Goal: Register for event/course

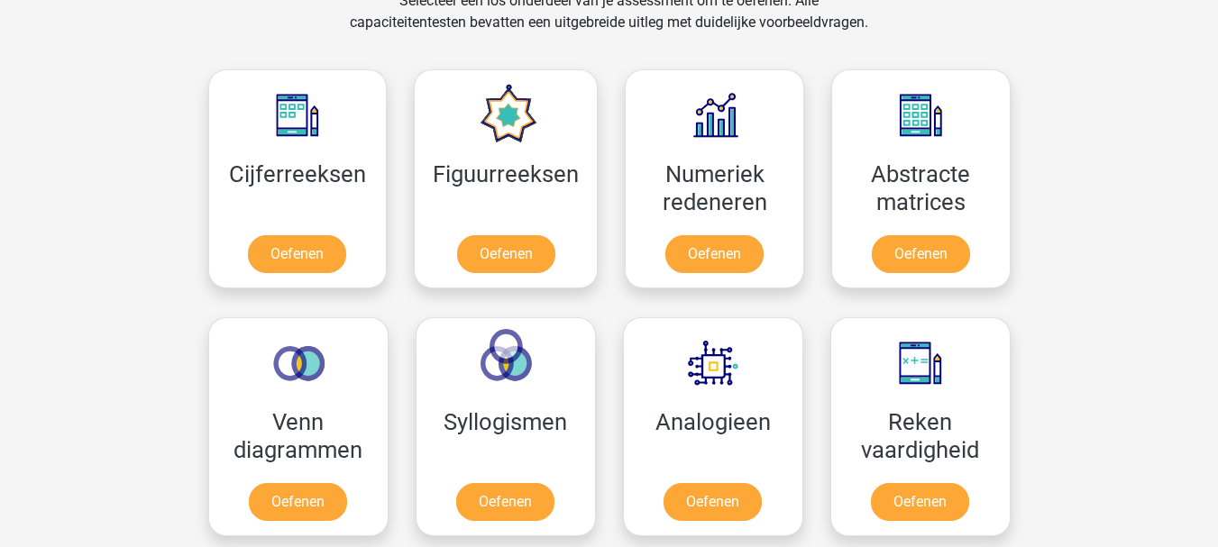
scroll to position [781, 0]
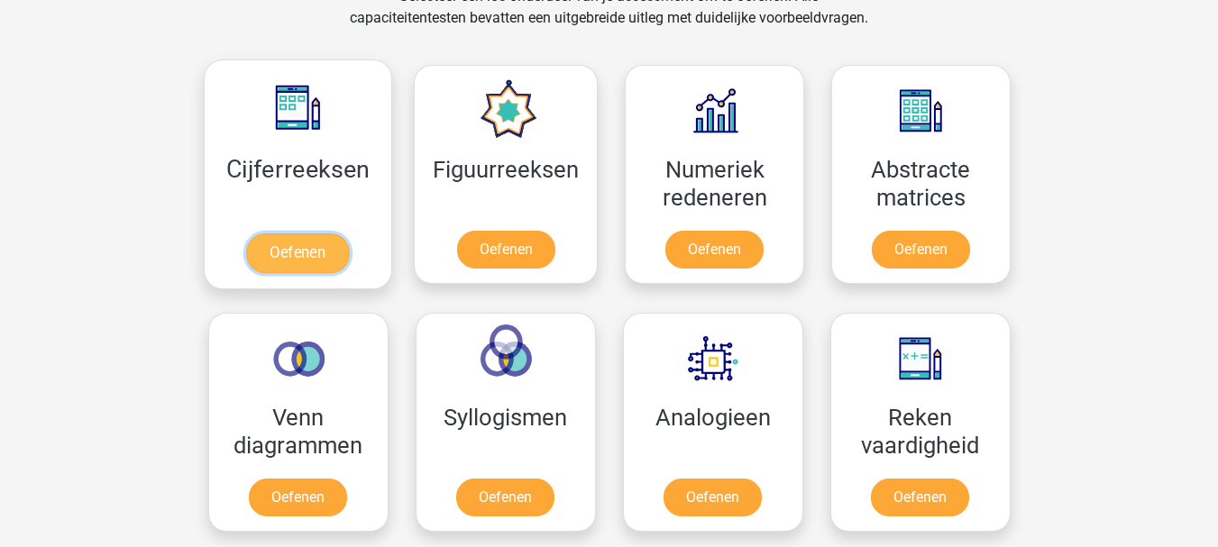
click at [288, 233] on link "Oefenen" at bounding box center [297, 253] width 103 height 40
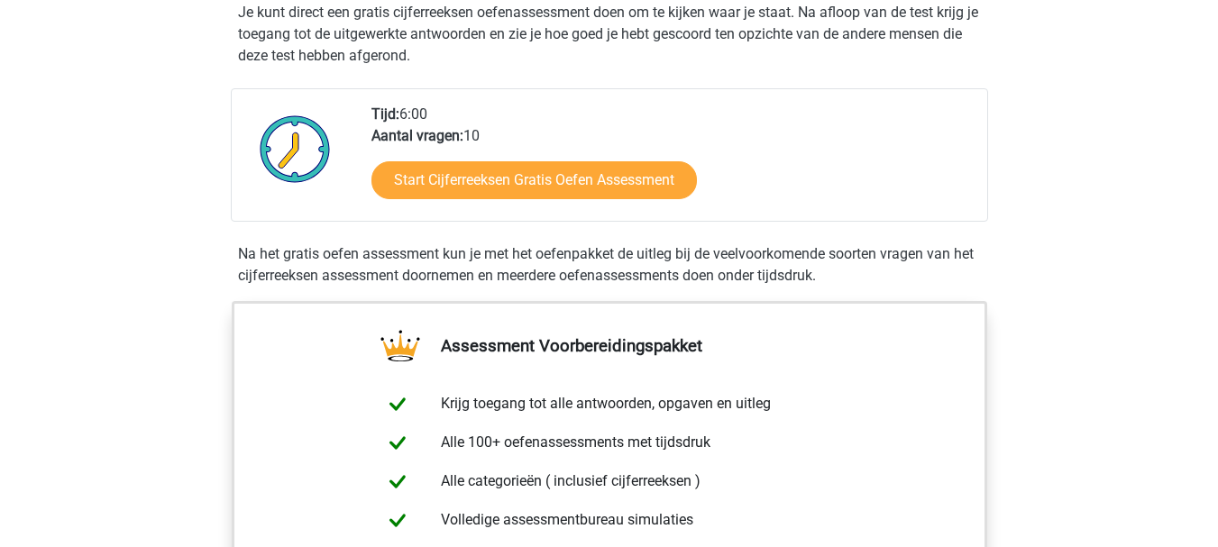
scroll to position [379, 0]
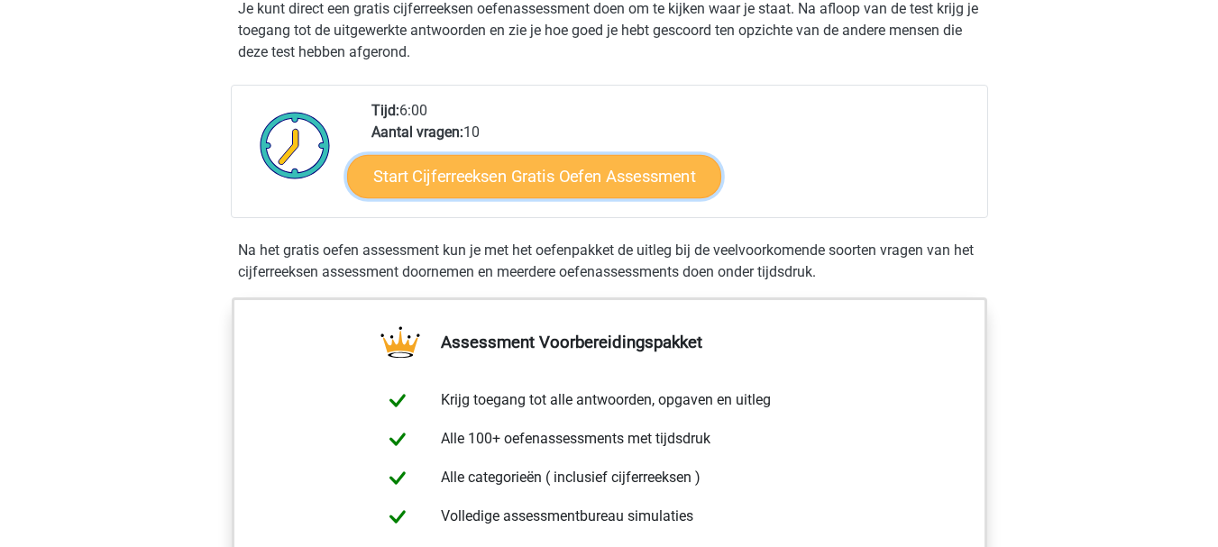
click at [495, 197] on link "Start Cijferreeksen Gratis Oefen Assessment" at bounding box center [534, 175] width 374 height 43
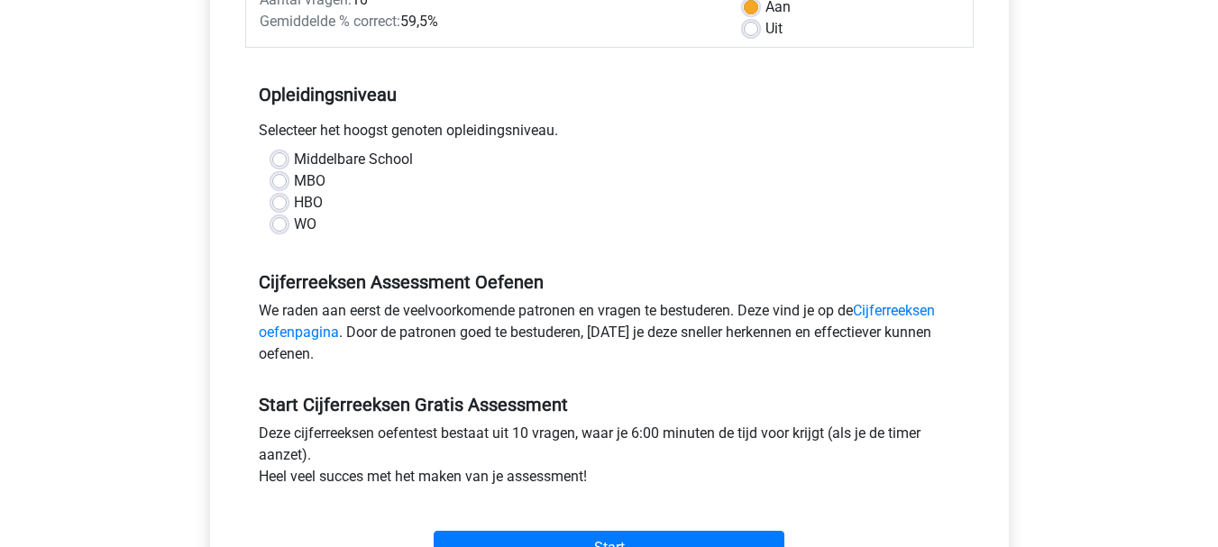
scroll to position [307, 0]
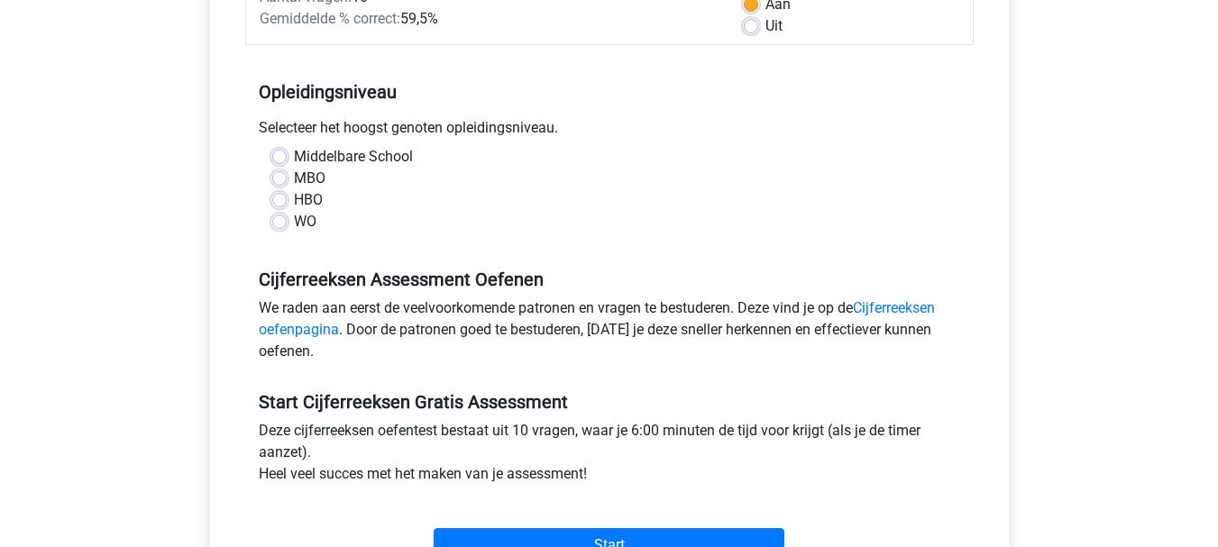
click at [294, 224] on label "WO" at bounding box center [305, 222] width 23 height 22
click at [279, 224] on input "WO" at bounding box center [279, 220] width 14 height 18
radio input "true"
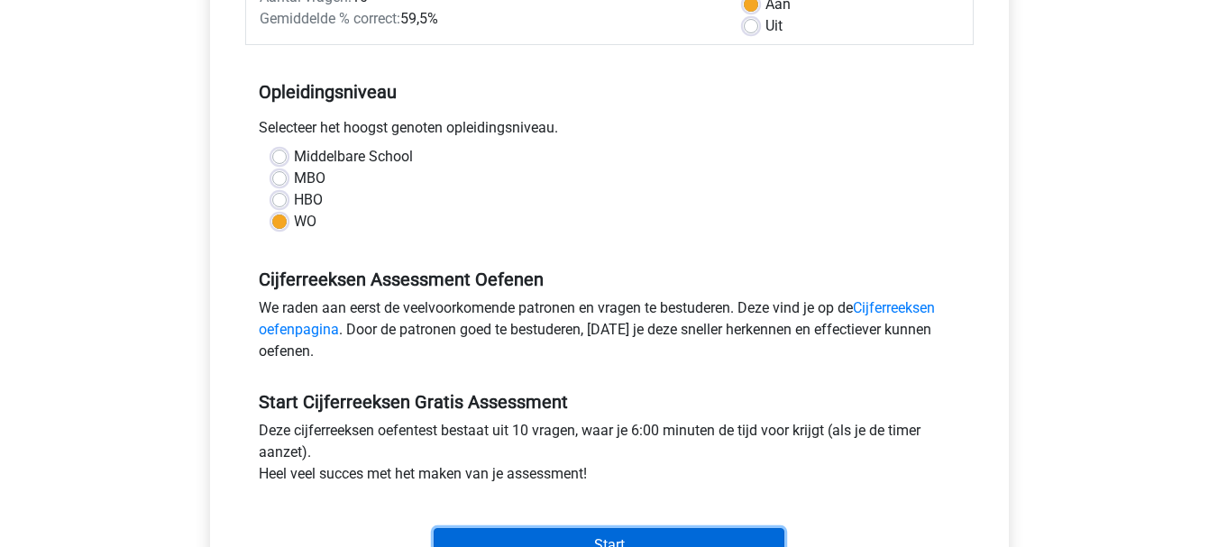
click at [546, 535] on input "Start" at bounding box center [609, 545] width 351 height 34
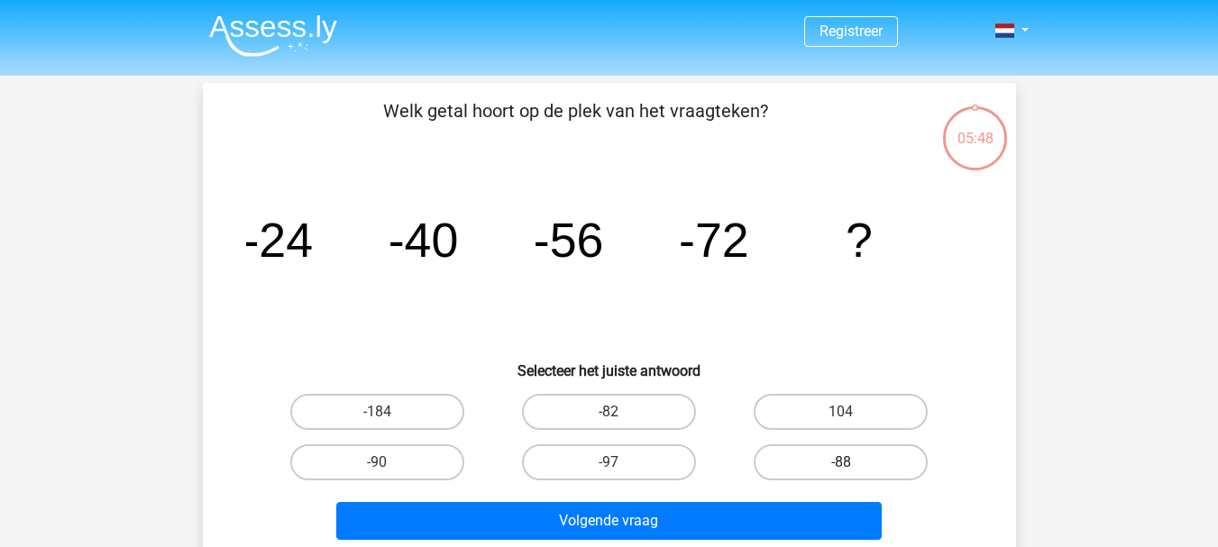
click at [832, 460] on label "-88" at bounding box center [841, 462] width 174 height 36
click at [841, 462] on input "-88" at bounding box center [847, 468] width 12 height 12
radio input "true"
click at [832, 462] on label "-88" at bounding box center [841, 462] width 174 height 36
click at [841, 462] on input "-88" at bounding box center [847, 468] width 12 height 12
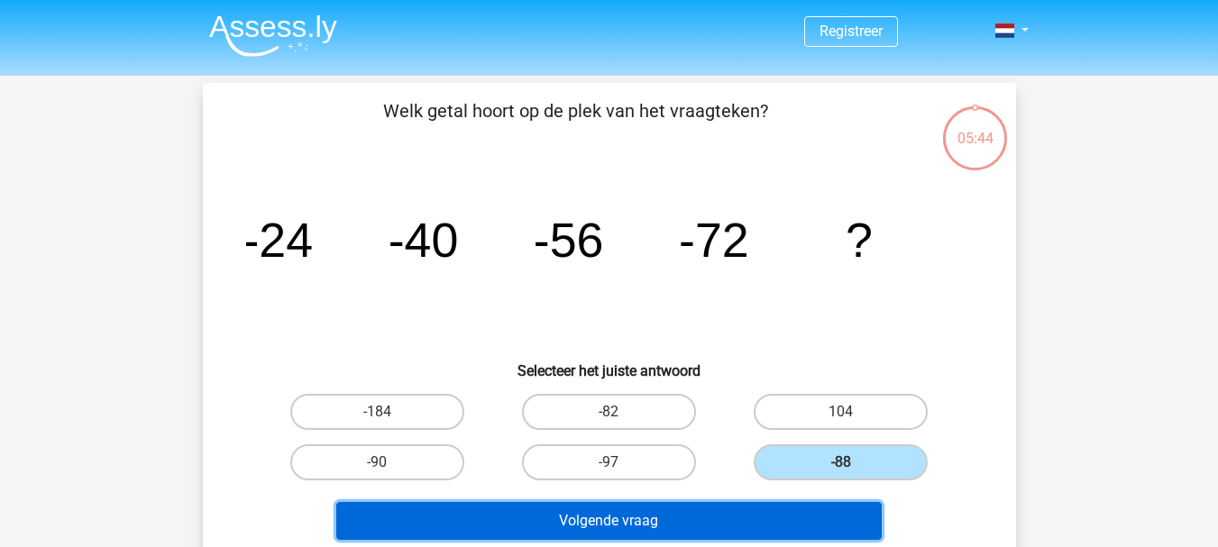
click at [645, 522] on button "Volgende vraag" at bounding box center [608, 521] width 545 height 38
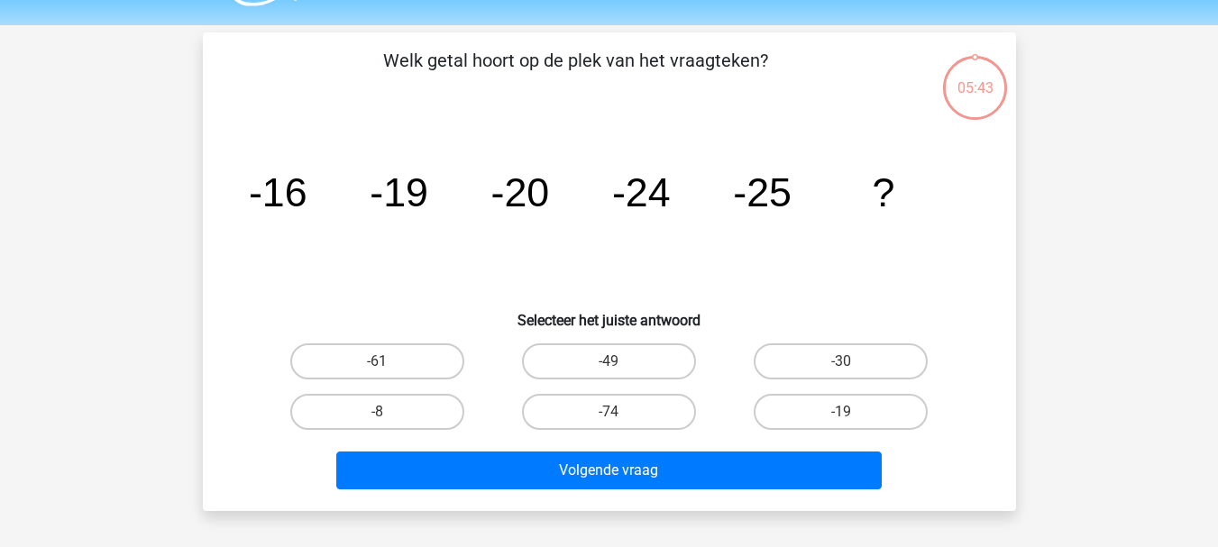
scroll to position [83, 0]
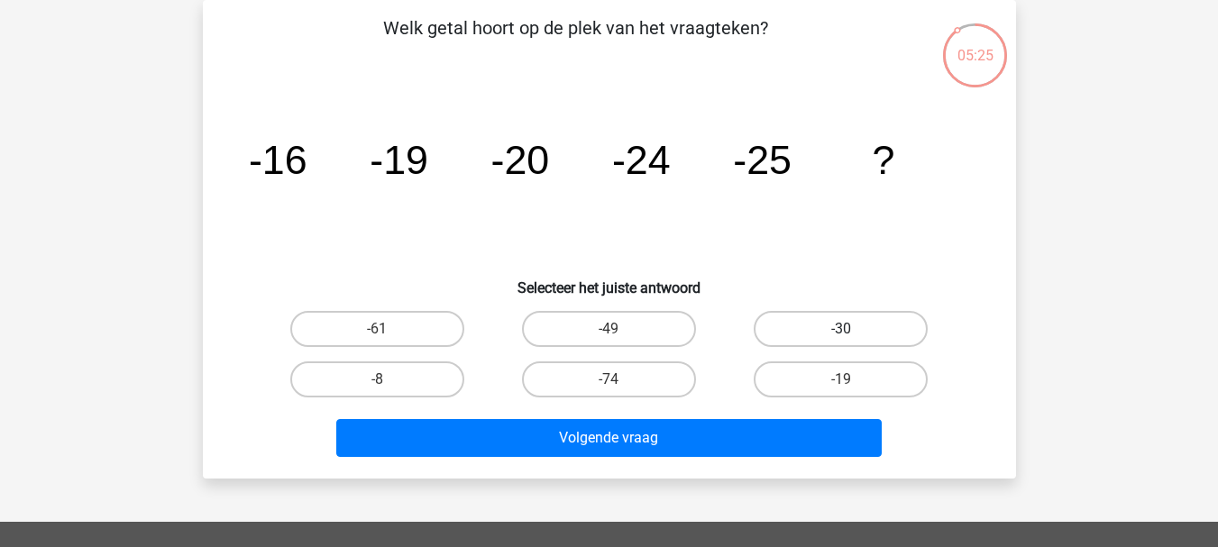
click at [824, 324] on label "-30" at bounding box center [841, 329] width 174 height 36
click at [841, 329] on input "-30" at bounding box center [847, 335] width 12 height 12
radio input "true"
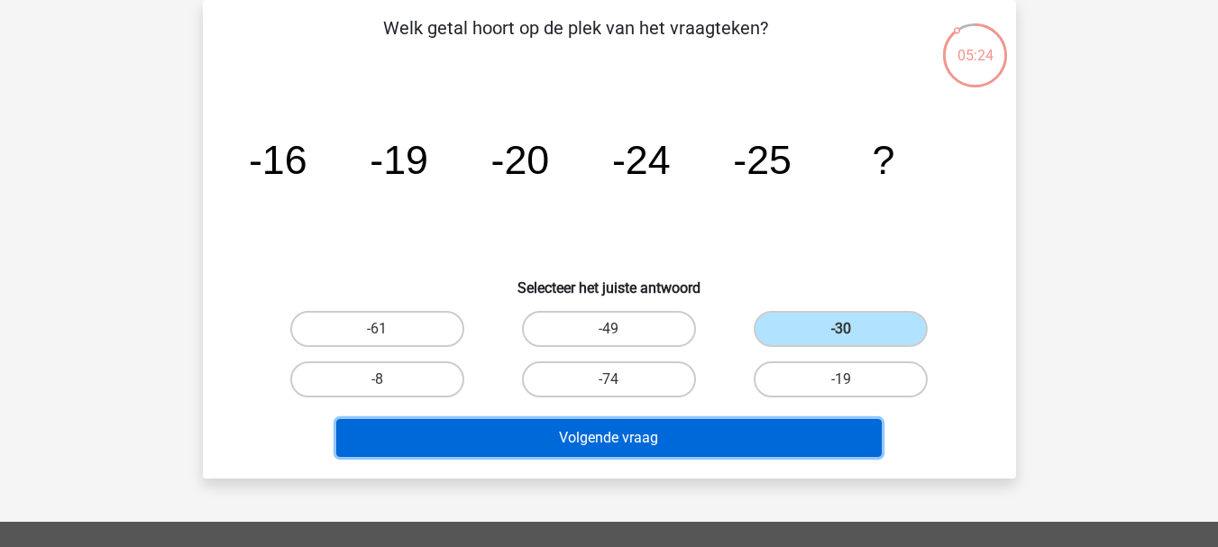
click at [683, 441] on button "Volgende vraag" at bounding box center [608, 438] width 545 height 38
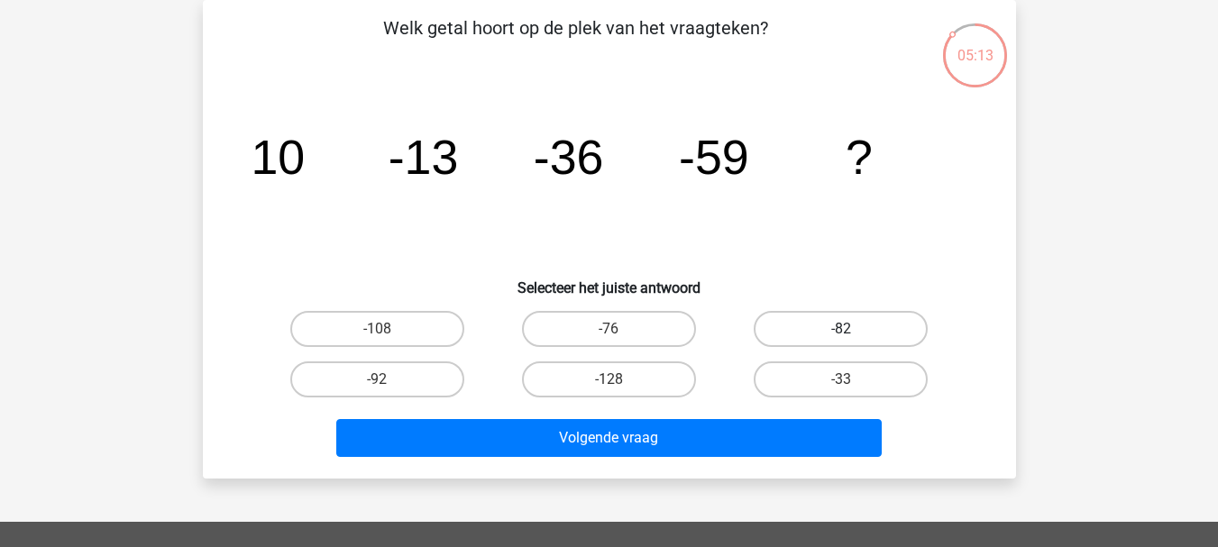
click at [793, 330] on label "-82" at bounding box center [841, 329] width 174 height 36
click at [841, 330] on input "-82" at bounding box center [847, 335] width 12 height 12
radio input "true"
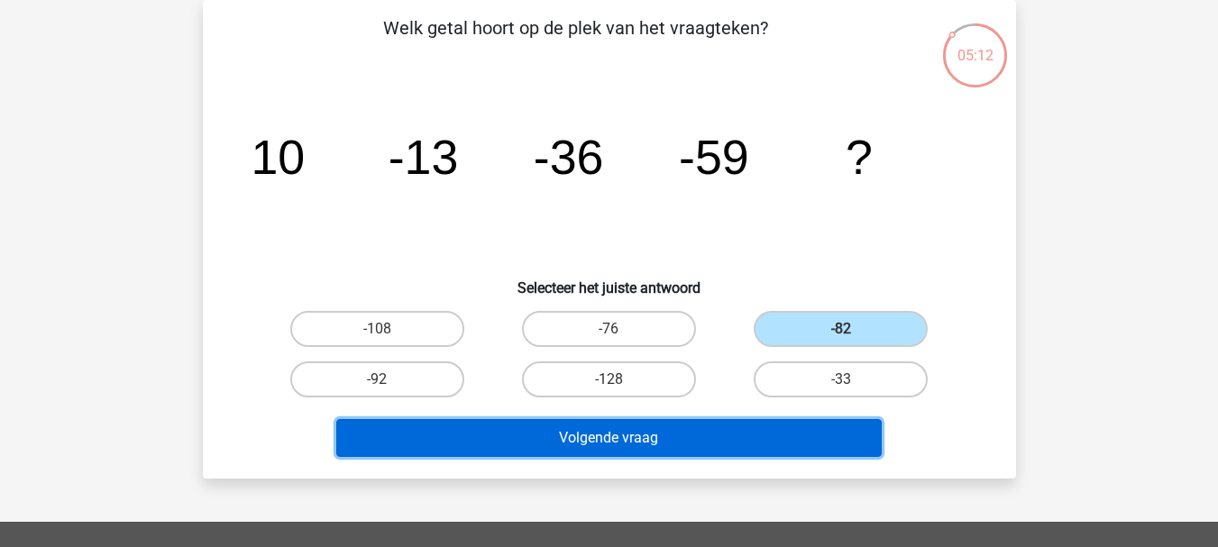
click at [671, 435] on button "Volgende vraag" at bounding box center [608, 438] width 545 height 38
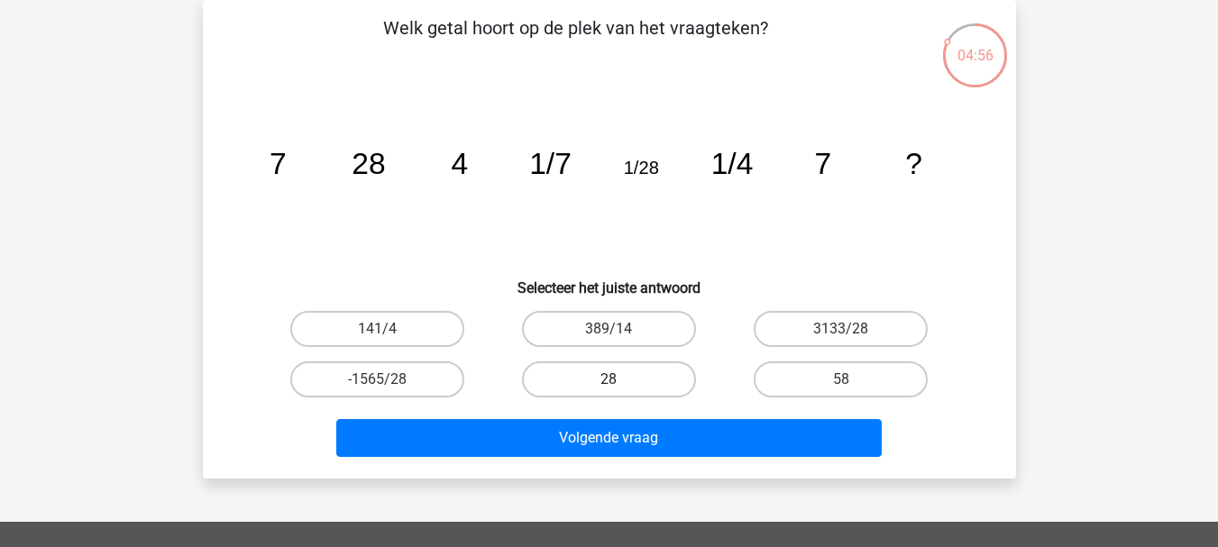
click at [576, 379] on label "28" at bounding box center [609, 379] width 174 height 36
click at [608, 380] on input "28" at bounding box center [614, 386] width 12 height 12
radio input "true"
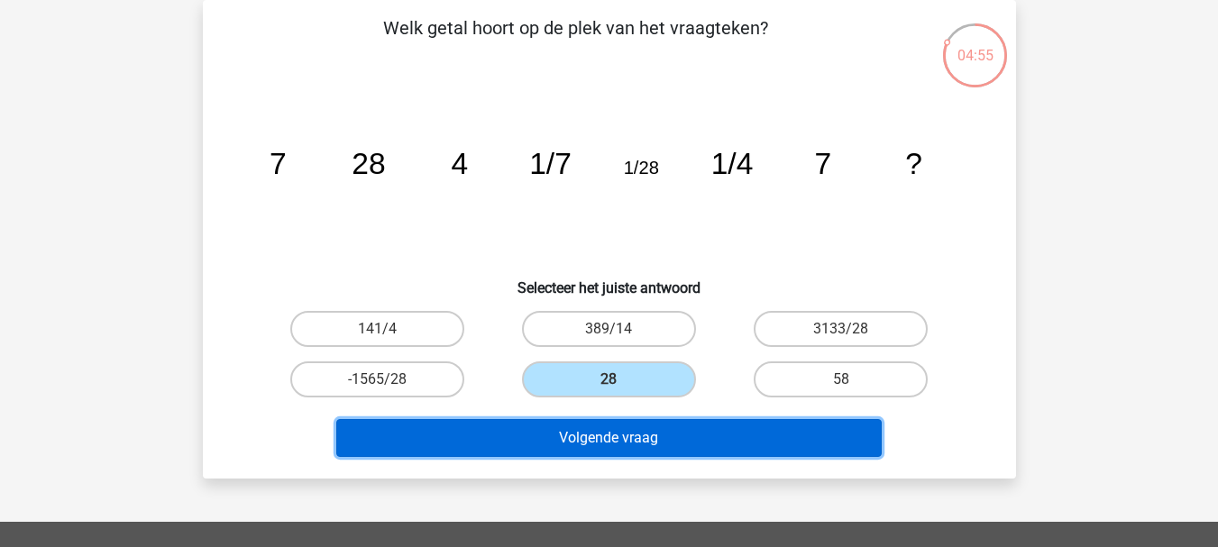
click at [593, 437] on button "Volgende vraag" at bounding box center [608, 438] width 545 height 38
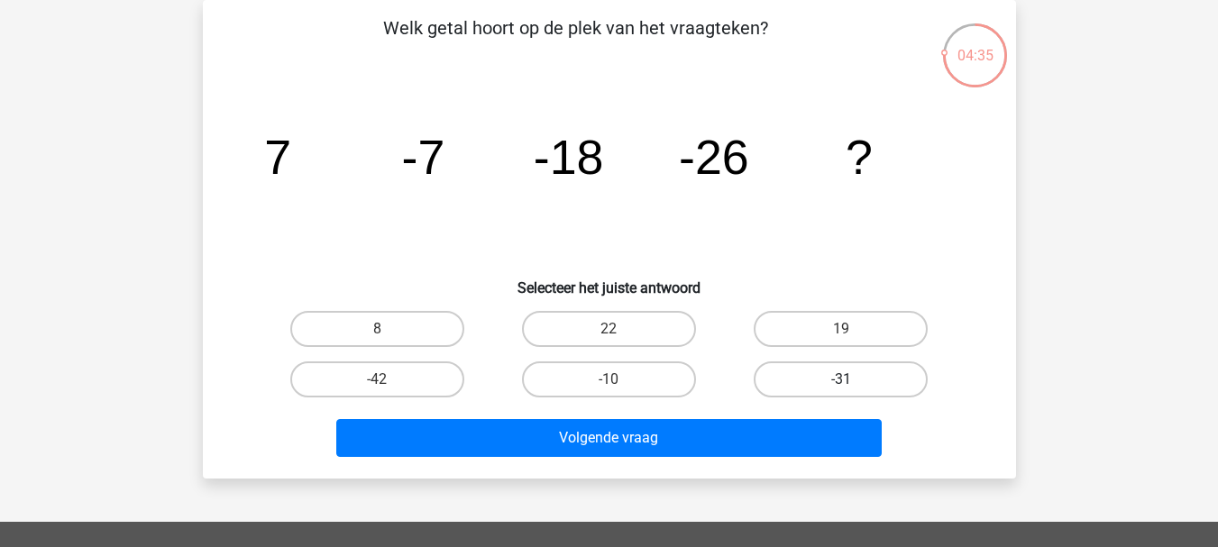
click at [817, 386] on label "-31" at bounding box center [841, 379] width 174 height 36
click at [841, 386] on input "-31" at bounding box center [847, 386] width 12 height 12
radio input "true"
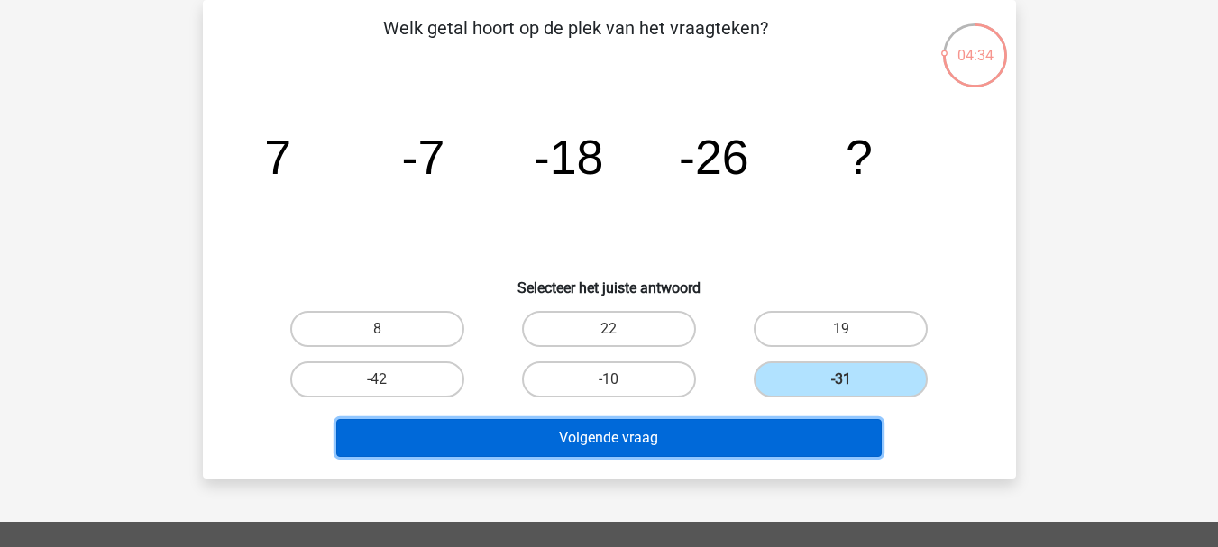
click at [665, 439] on button "Volgende vraag" at bounding box center [608, 438] width 545 height 38
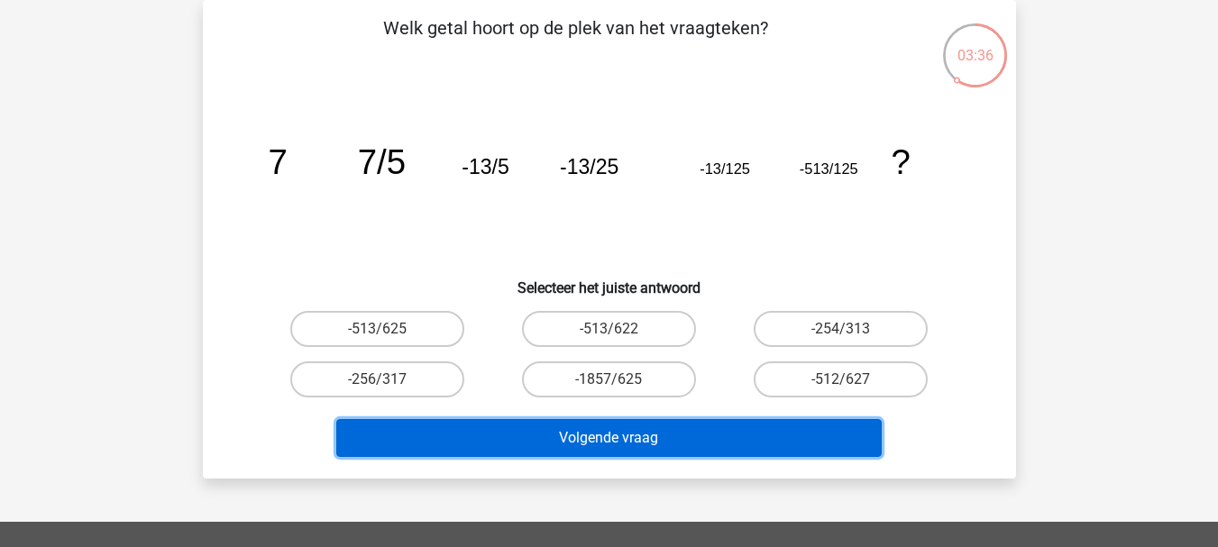
click at [665, 439] on button "Volgende vraag" at bounding box center [608, 438] width 545 height 38
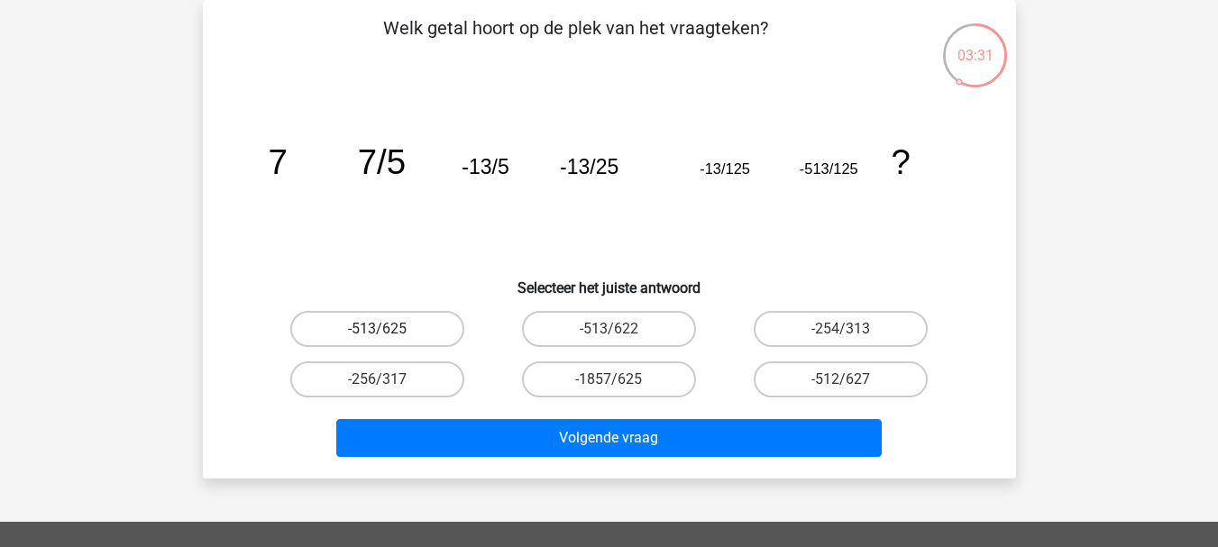
click at [376, 328] on label "-513/625" at bounding box center [377, 329] width 174 height 36
click at [377, 329] on input "-513/625" at bounding box center [383, 335] width 12 height 12
radio input "true"
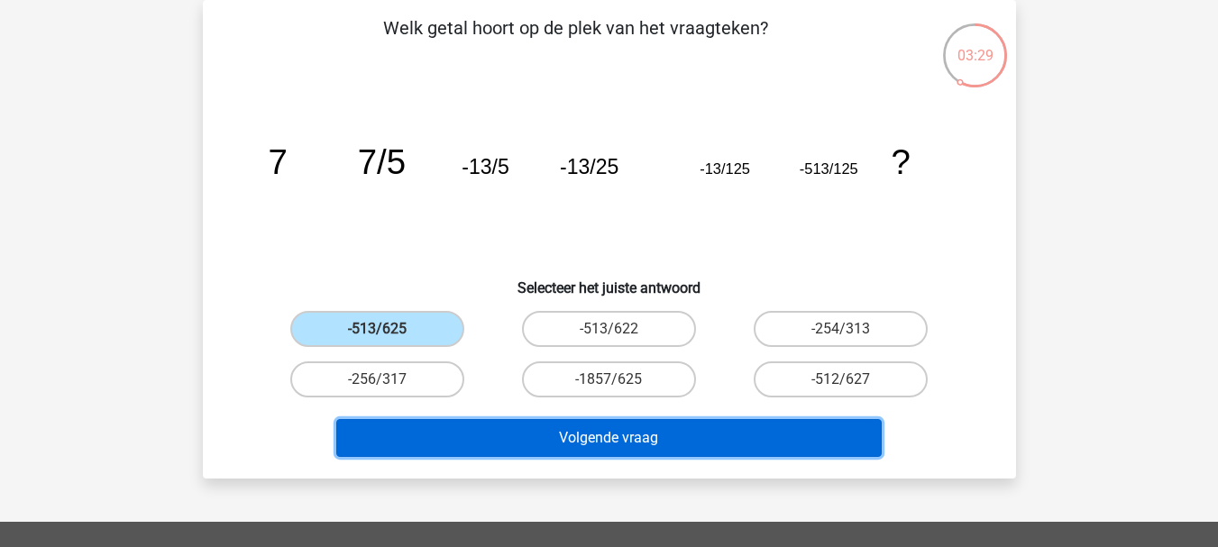
click at [599, 435] on button "Volgende vraag" at bounding box center [608, 438] width 545 height 38
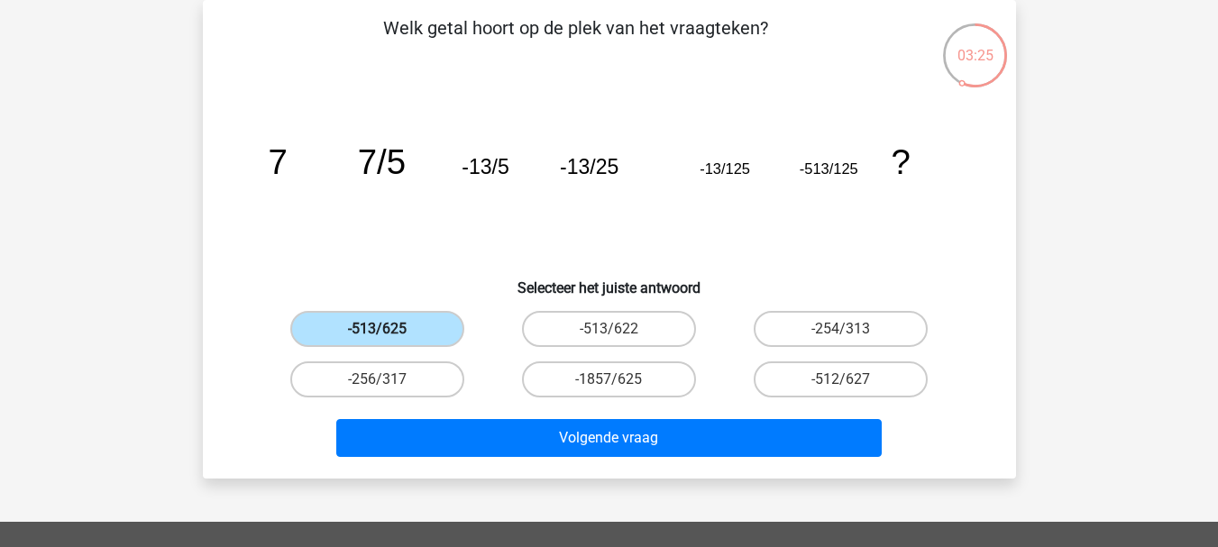
click at [372, 314] on label "-513/625" at bounding box center [377, 329] width 174 height 36
click at [377, 329] on input "-513/625" at bounding box center [383, 335] width 12 height 12
click at [390, 327] on label "-513/625" at bounding box center [377, 329] width 174 height 36
click at [389, 329] on input "-513/625" at bounding box center [383, 335] width 12 height 12
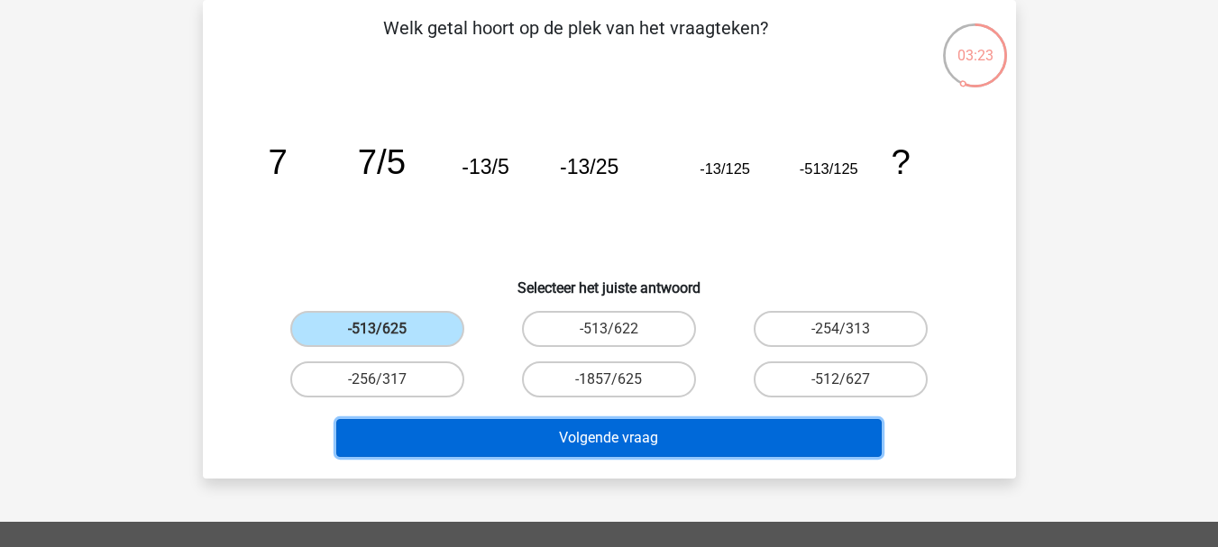
click at [608, 440] on button "Volgende vraag" at bounding box center [608, 438] width 545 height 38
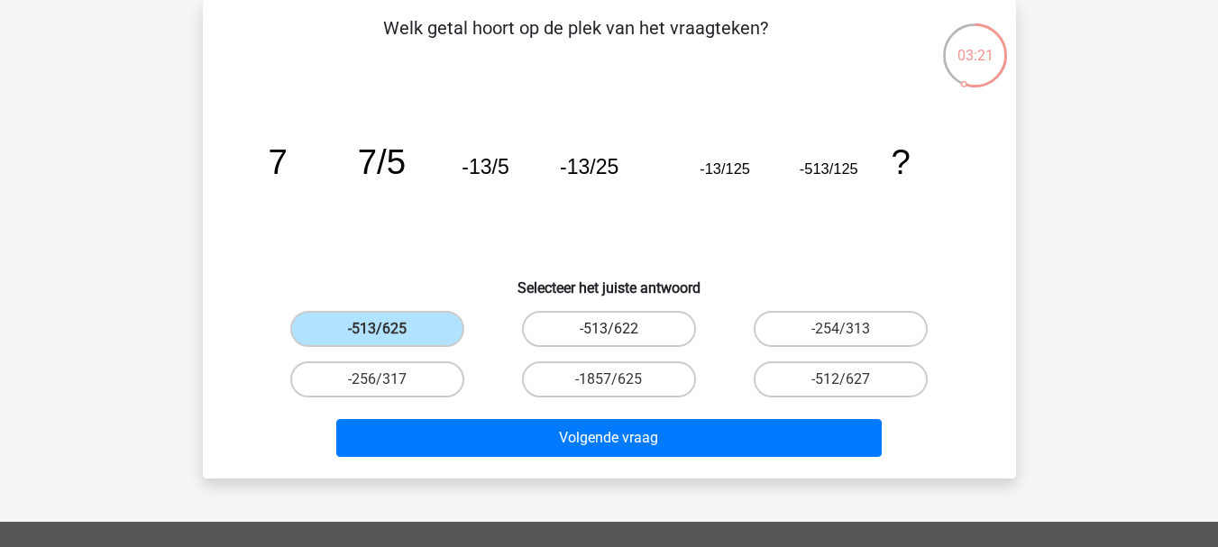
click at [598, 324] on label "-513/622" at bounding box center [609, 329] width 174 height 36
click at [608, 329] on input "-513/622" at bounding box center [614, 335] width 12 height 12
radio input "true"
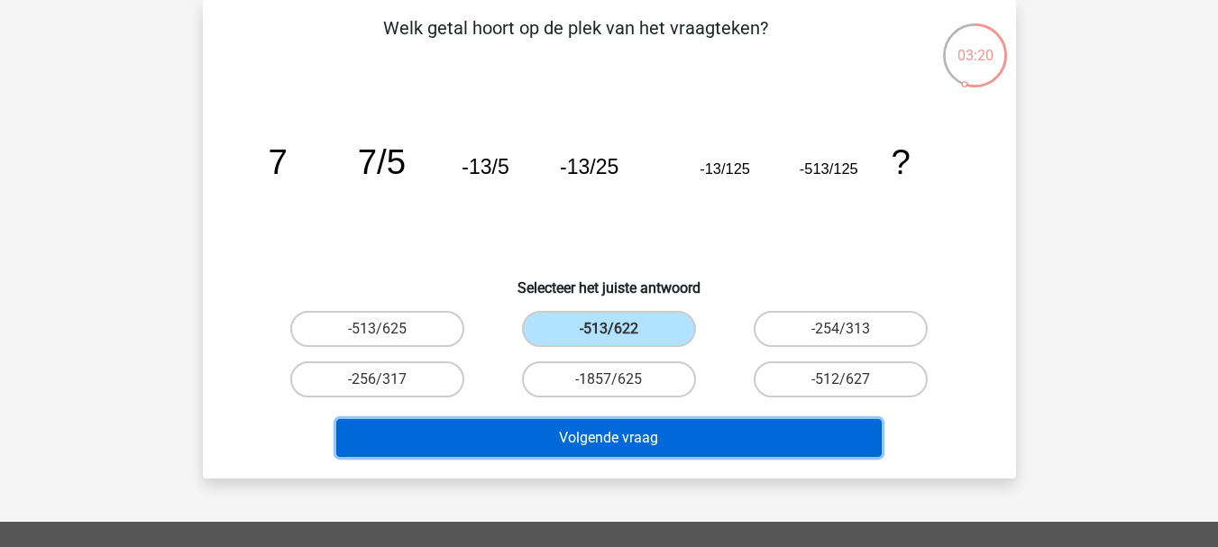
click at [606, 433] on button "Volgende vraag" at bounding box center [608, 438] width 545 height 38
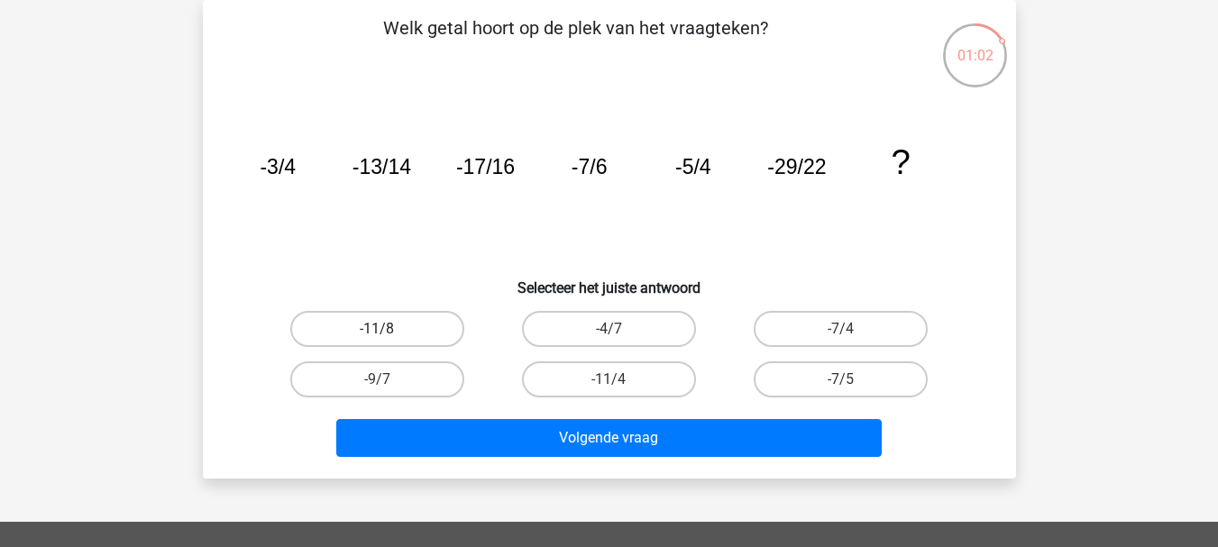
click at [395, 316] on label "-11/8" at bounding box center [377, 329] width 174 height 36
click at [389, 329] on input "-11/8" at bounding box center [383, 335] width 12 height 12
radio input "true"
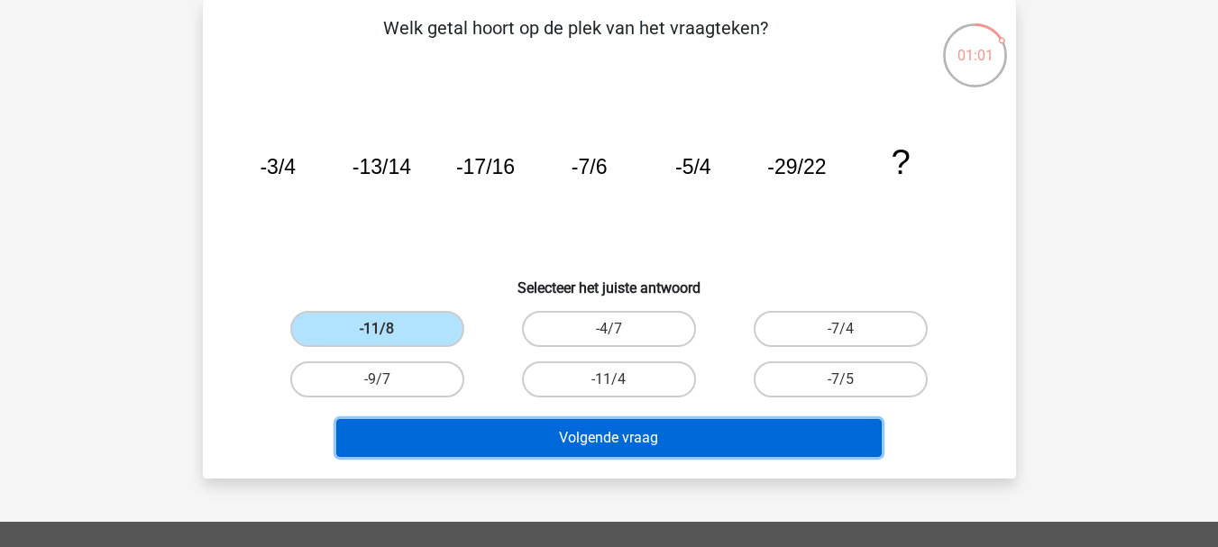
click at [603, 436] on button "Volgende vraag" at bounding box center [608, 438] width 545 height 38
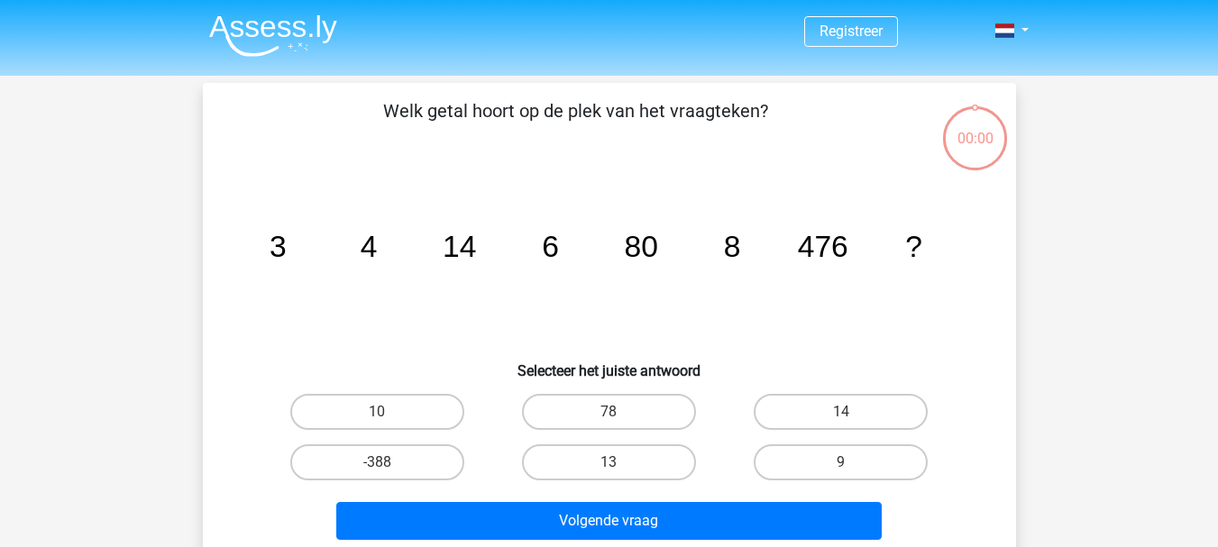
scroll to position [83, 0]
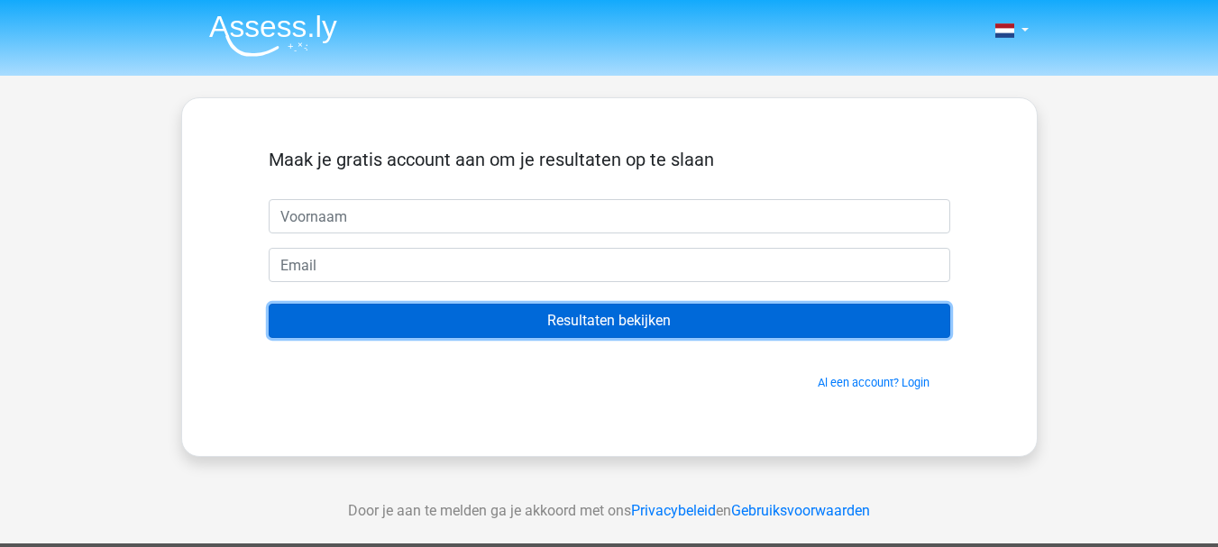
click at [599, 317] on input "Resultaten bekijken" at bounding box center [610, 321] width 682 height 34
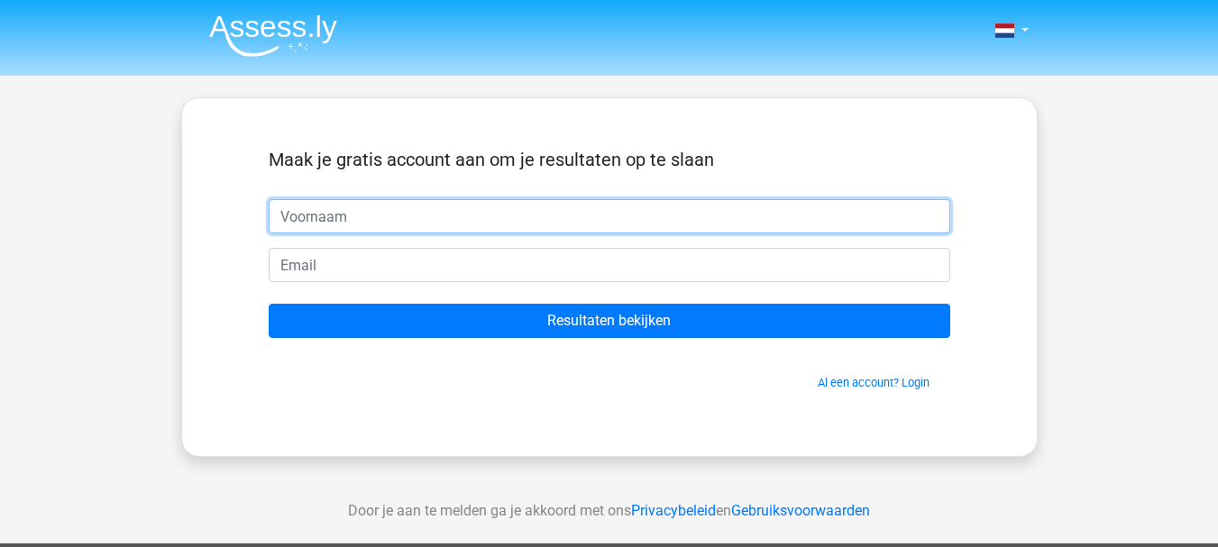
click at [331, 210] on input "text" at bounding box center [610, 216] width 682 height 34
type input "[PERSON_NAME]"
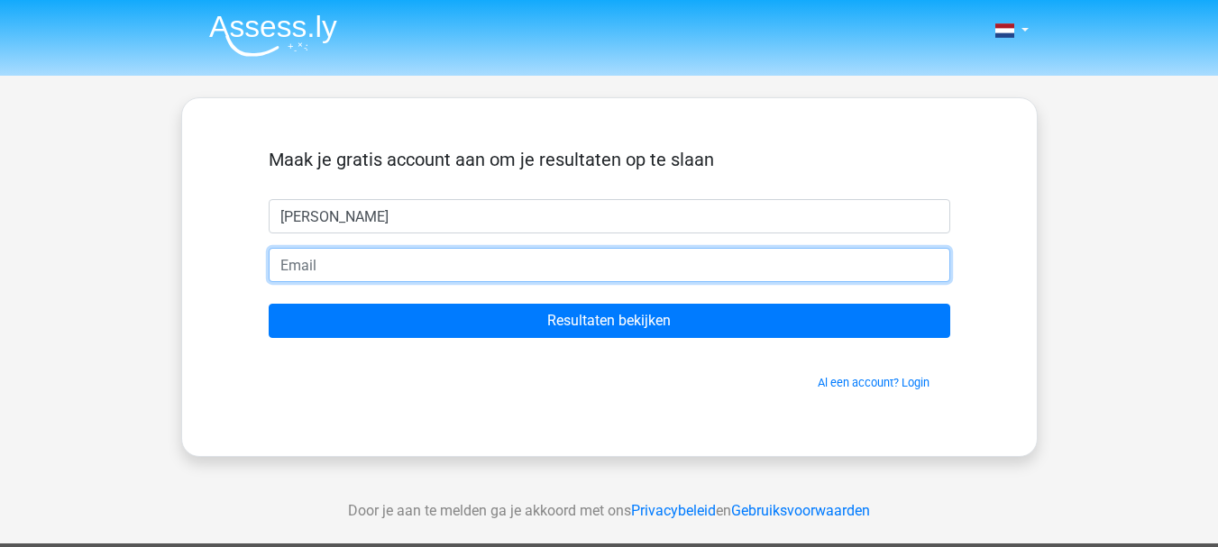
click at [325, 262] on input "email" at bounding box center [610, 265] width 682 height 34
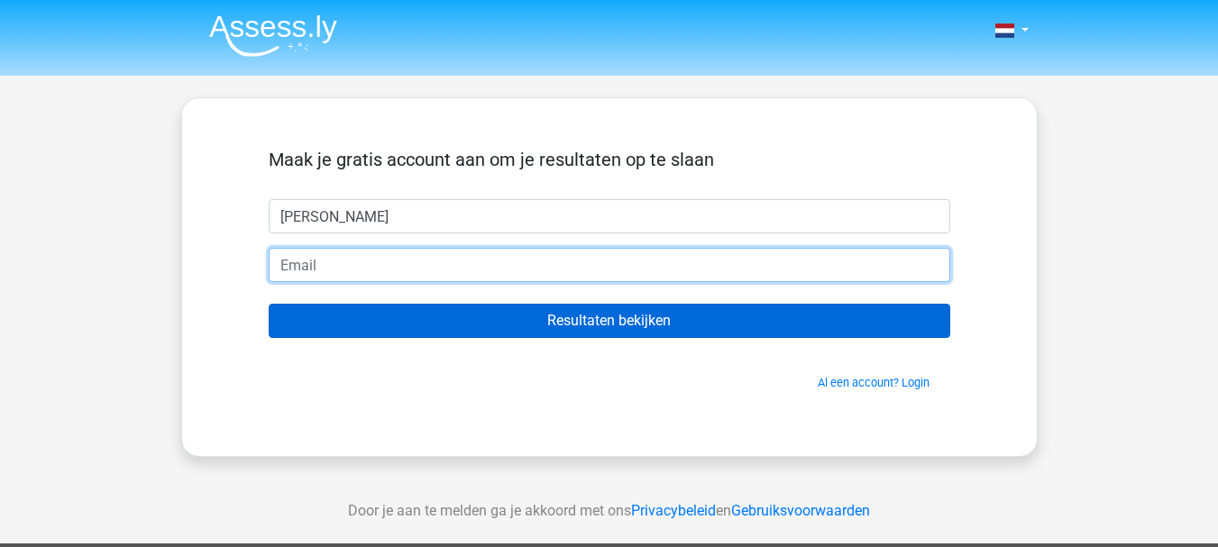
type input "[PERSON_NAME][EMAIL_ADDRESS][DOMAIN_NAME]"
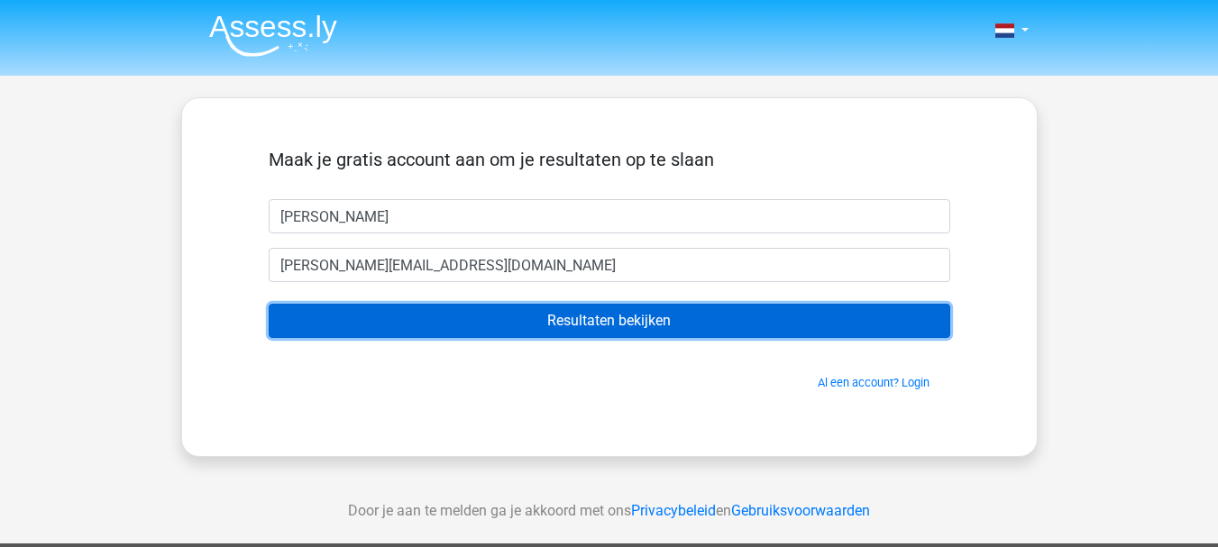
click at [597, 320] on input "Resultaten bekijken" at bounding box center [610, 321] width 682 height 34
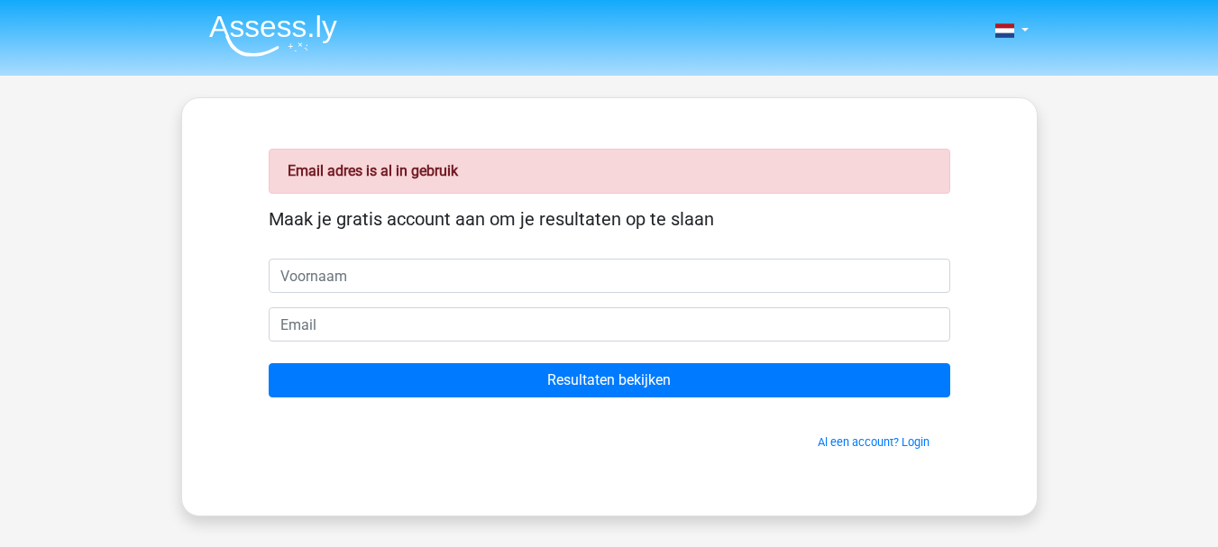
click at [319, 281] on input "text" at bounding box center [610, 276] width 682 height 34
type input "[PERSON_NAME]"
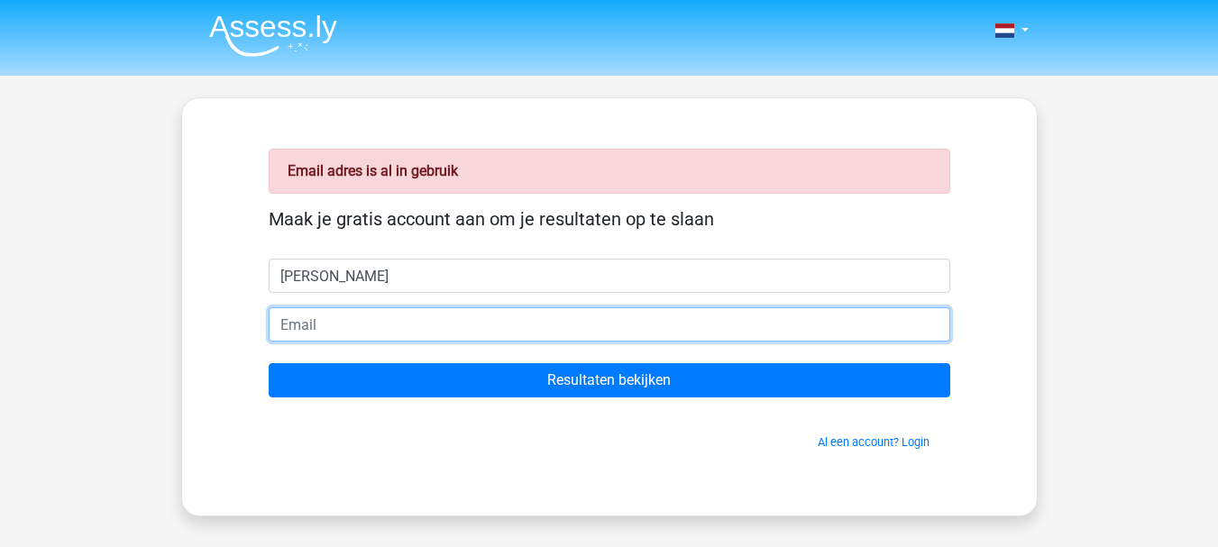
click at [316, 330] on input "email" at bounding box center [610, 324] width 682 height 34
type input "[PERSON_NAME][EMAIL_ADDRESS][DOMAIN_NAME]"
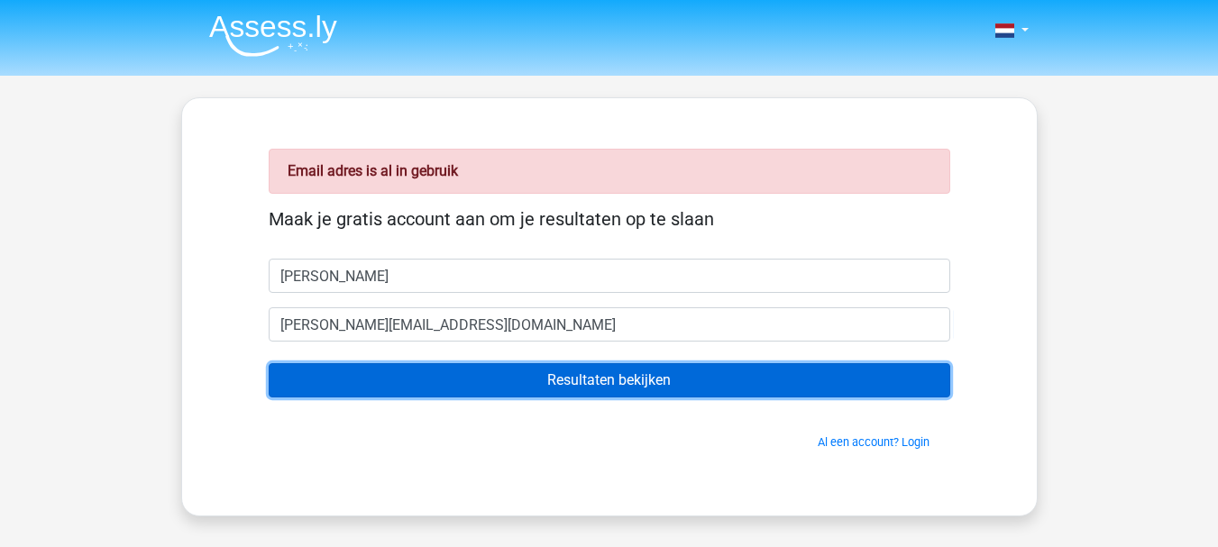
click at [589, 379] on input "Resultaten bekijken" at bounding box center [610, 380] width 682 height 34
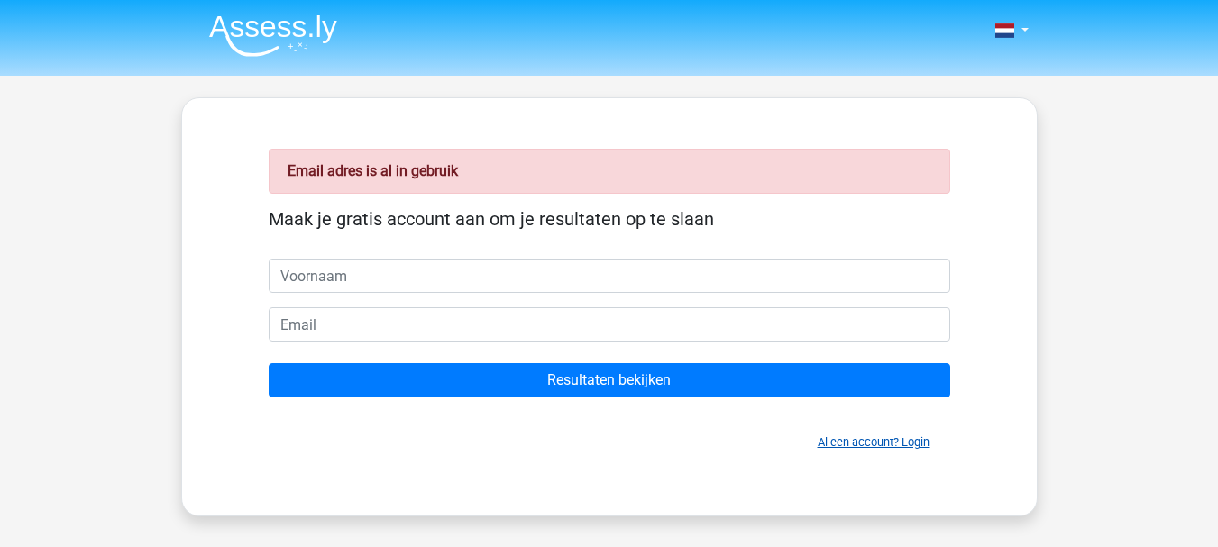
click at [880, 443] on link "Al een account? Login" at bounding box center [874, 442] width 112 height 14
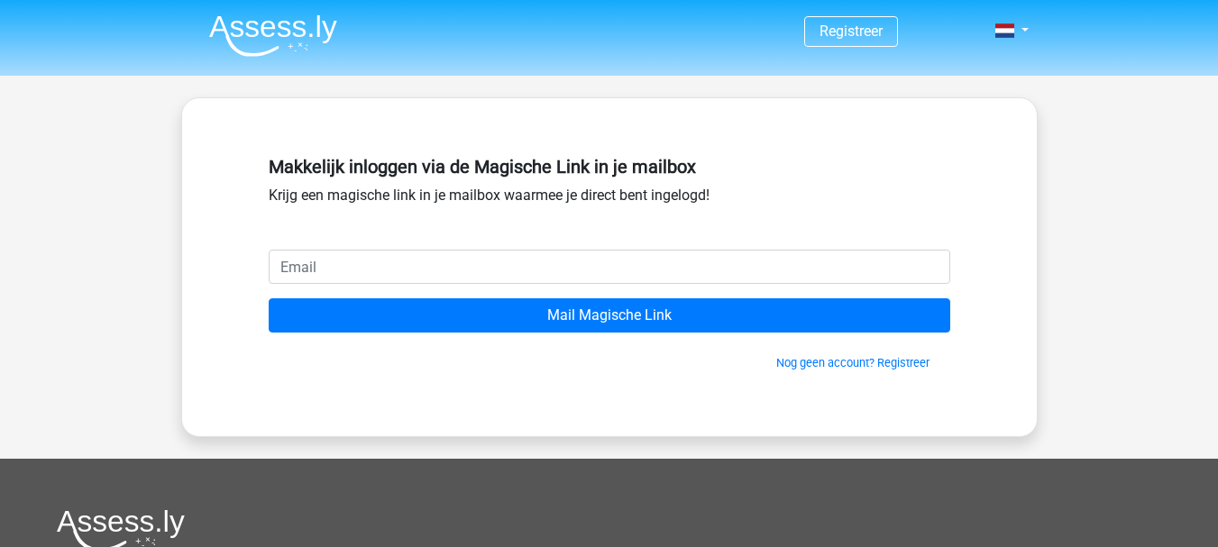
click at [880, 443] on div "Registreer" at bounding box center [609, 467] width 1218 height 935
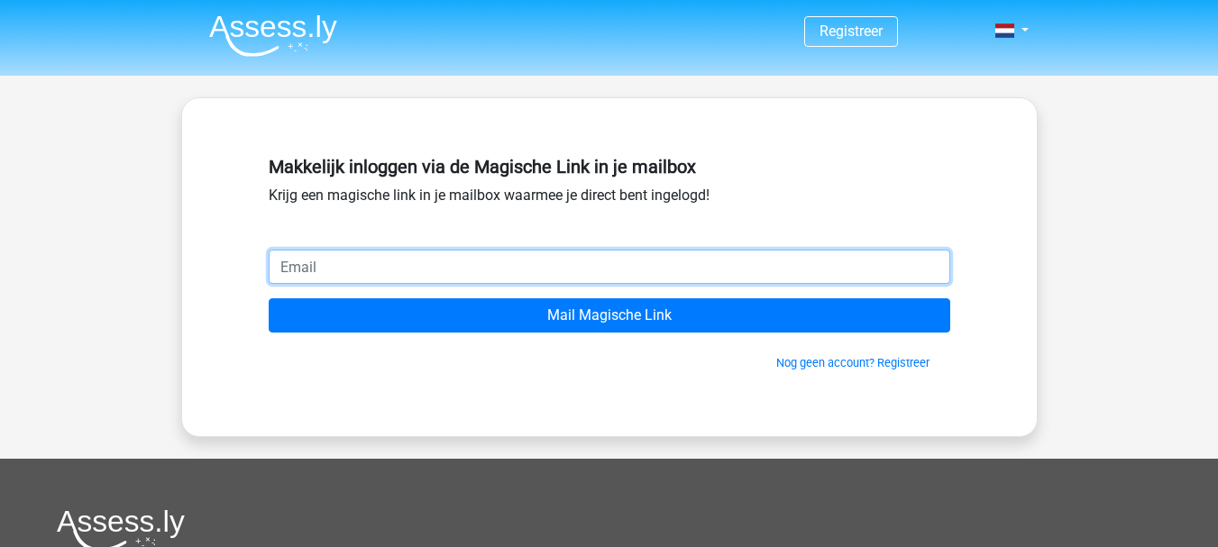
click at [332, 262] on input "email" at bounding box center [610, 267] width 682 height 34
type input "[PERSON_NAME][EMAIL_ADDRESS][PERSON_NAME][DOMAIN_NAME]"
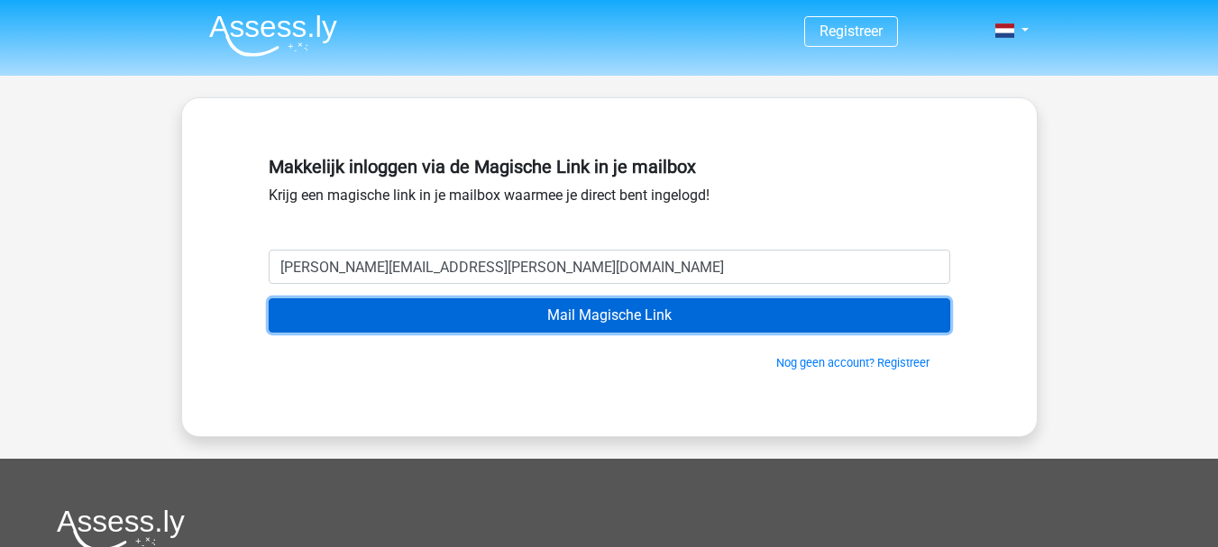
click at [612, 322] on input "Mail Magische Link" at bounding box center [610, 315] width 682 height 34
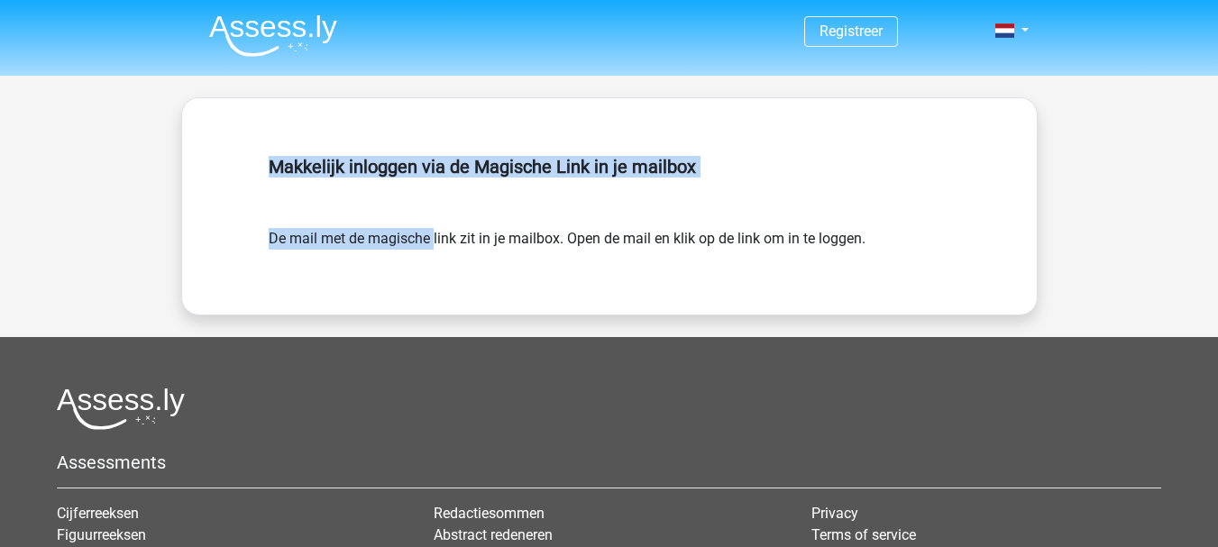
drag, startPoint x: 208, startPoint y: 174, endPoint x: 414, endPoint y: 279, distance: 231.0
click at [414, 279] on div "Makkelijk inloggen via de Magische Link in je mailbox De mail met de magische l…" at bounding box center [609, 206] width 856 height 218
click at [728, 171] on h5 "Makkelijk inloggen via de Magische Link in je mailbox" at bounding box center [610, 167] width 682 height 22
drag, startPoint x: 461, startPoint y: 231, endPoint x: 416, endPoint y: 156, distance: 86.9
click at [446, 198] on div "Makkelijk inloggen via de Magische Link in je mailbox De mail met de magische l…" at bounding box center [609, 207] width 768 height 130
